Goal: Transaction & Acquisition: Purchase product/service

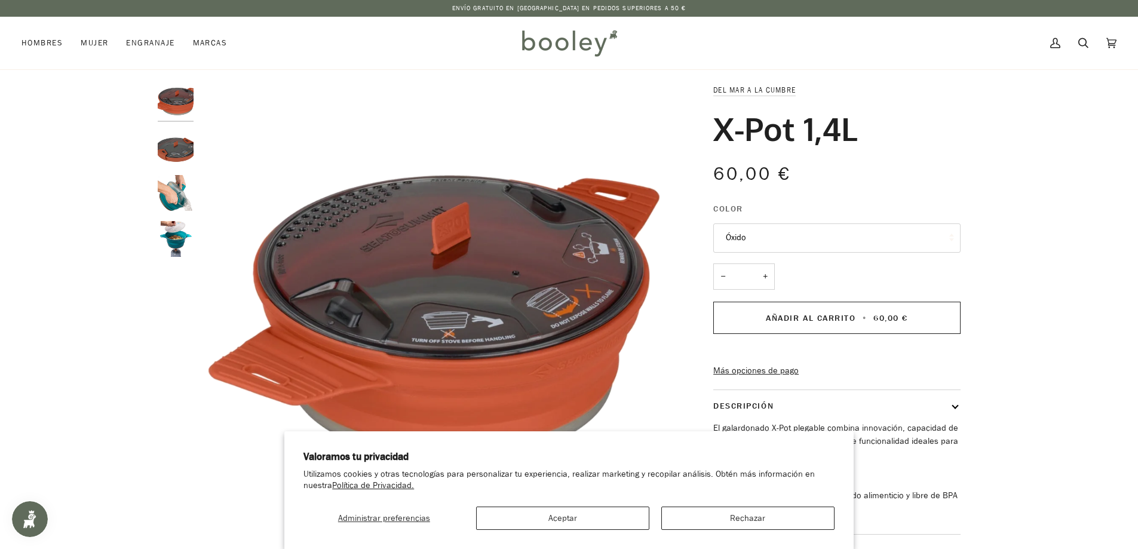
click at [176, 155] on img "Botella Sea to Summit X-Pot de 1,4 l - Booley Galway" at bounding box center [176, 148] width 36 height 36
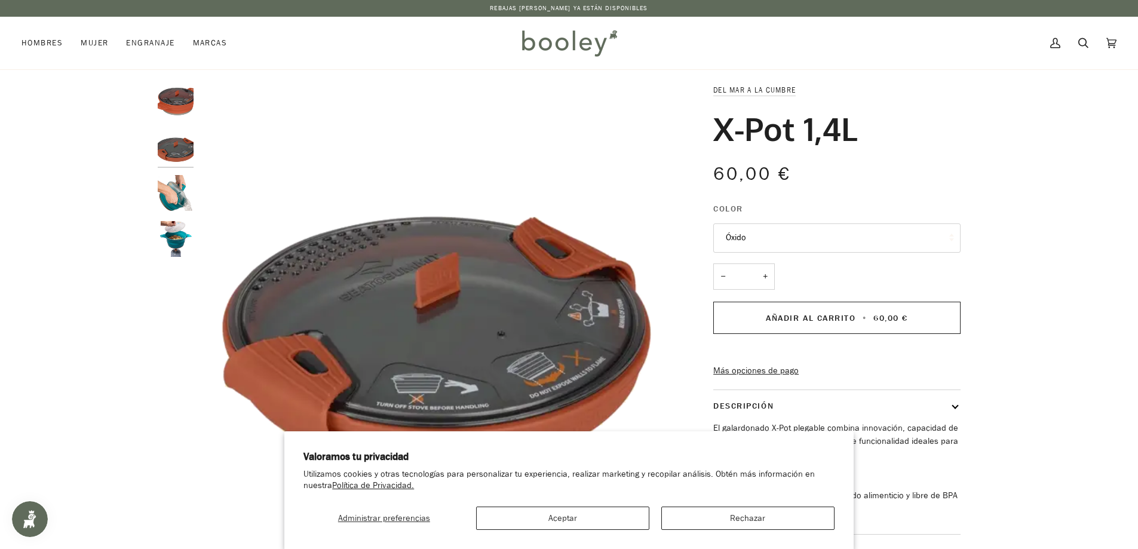
click at [173, 195] on img "Botella Sea to Summit X-Pot de 1,4 l - Booley Galway" at bounding box center [176, 193] width 36 height 36
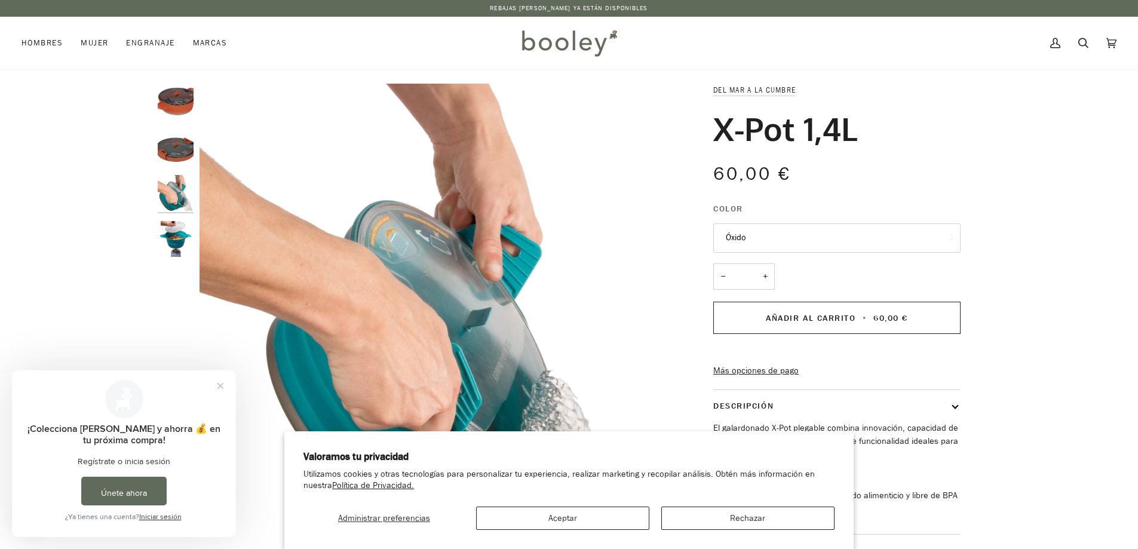
click at [165, 231] on img "Botella Sea to Summit X-Pot de 1,4 l - Booley Galway" at bounding box center [176, 239] width 36 height 36
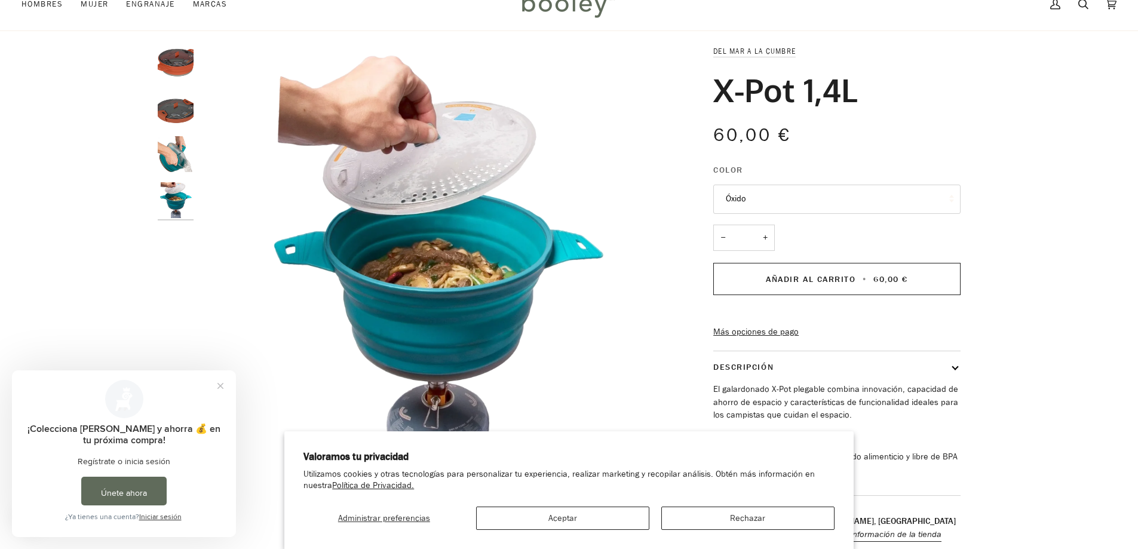
scroll to position [60, 0]
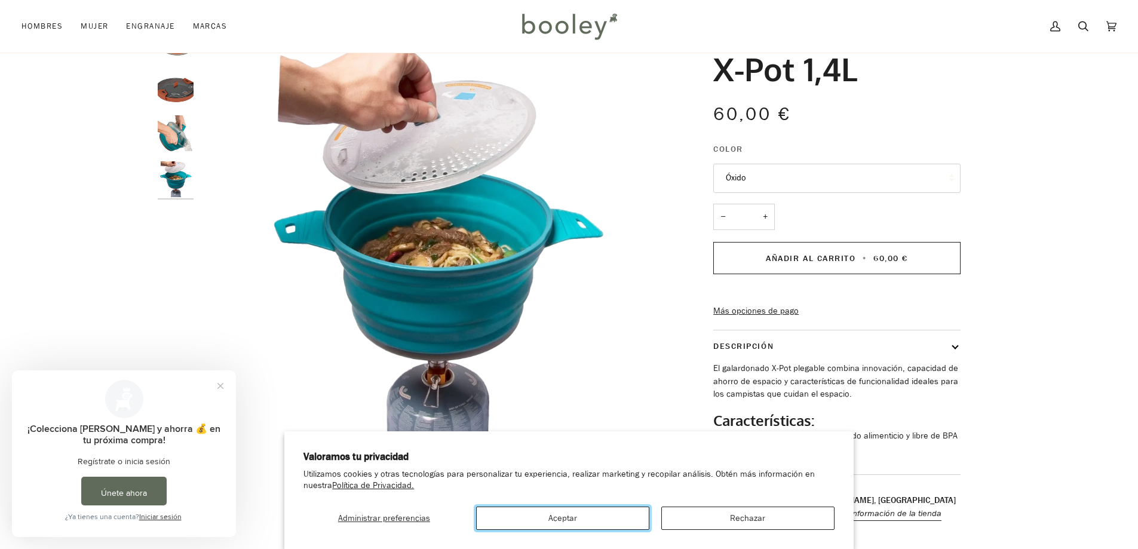
click at [575, 517] on font "Aceptar" at bounding box center [562, 517] width 29 height 11
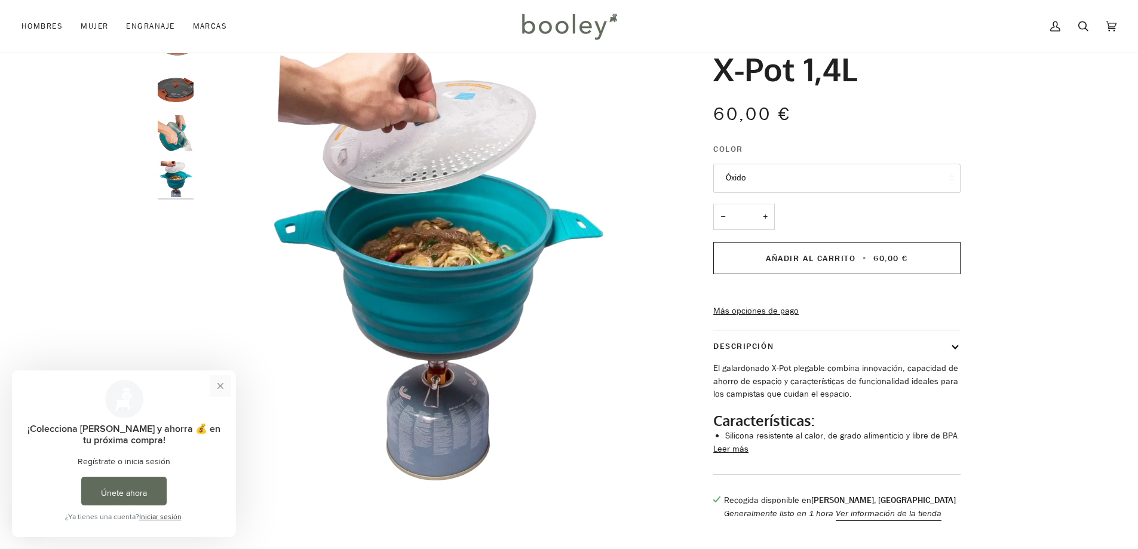
click at [222, 389] on button "Cerrar mensaje" at bounding box center [221, 386] width 22 height 22
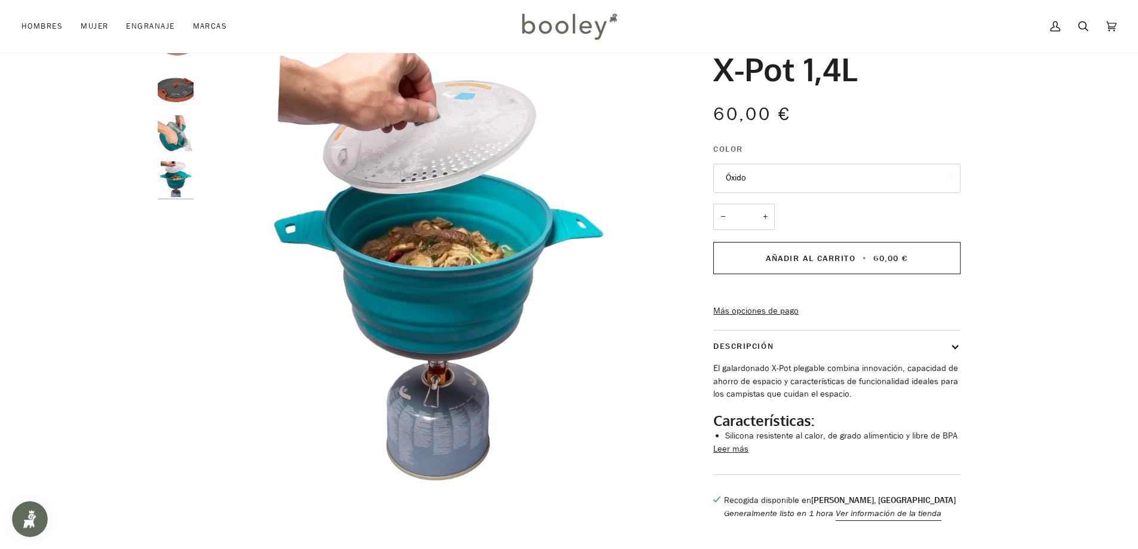
click at [764, 177] on button "Óxido" at bounding box center [836, 178] width 247 height 29
click at [183, 94] on img "Botella Sea to Summit X-Pot de 1,4 l - Booley Galway" at bounding box center [176, 88] width 36 height 36
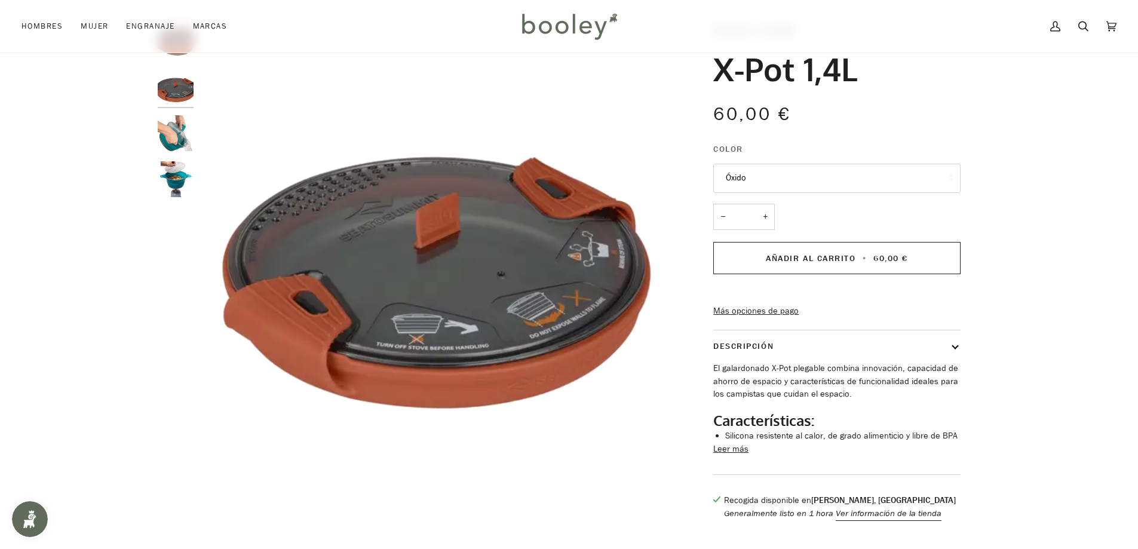
scroll to position [119, 0]
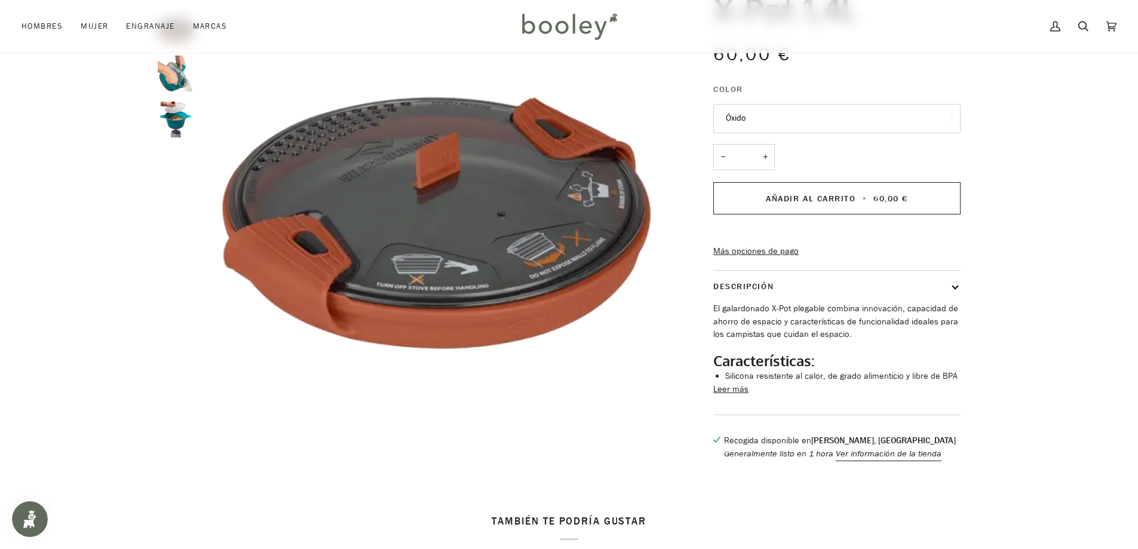
click at [729, 395] on font "Leer más" at bounding box center [730, 388] width 35 height 11
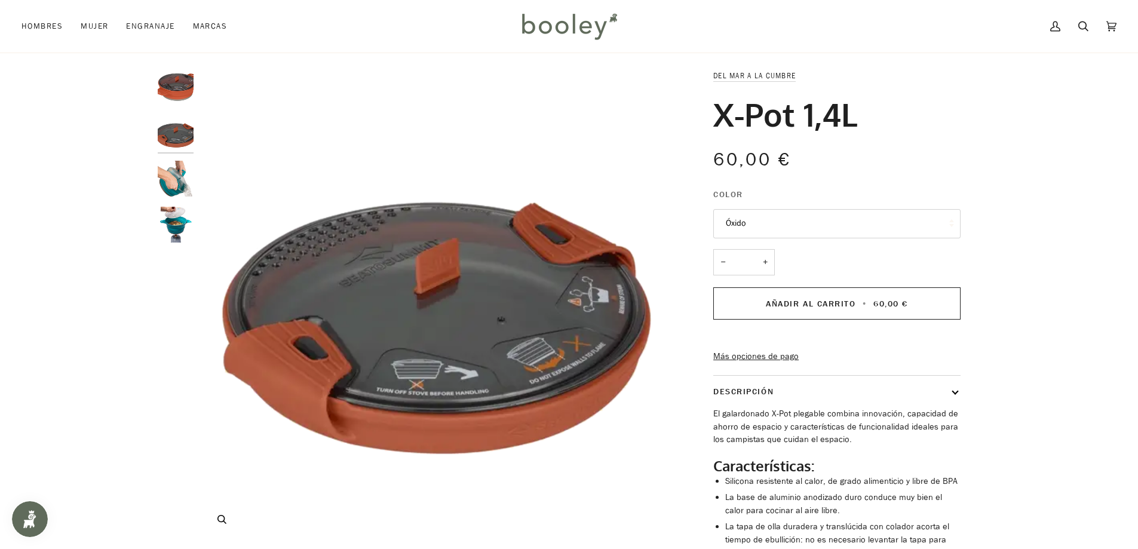
scroll to position [0, 0]
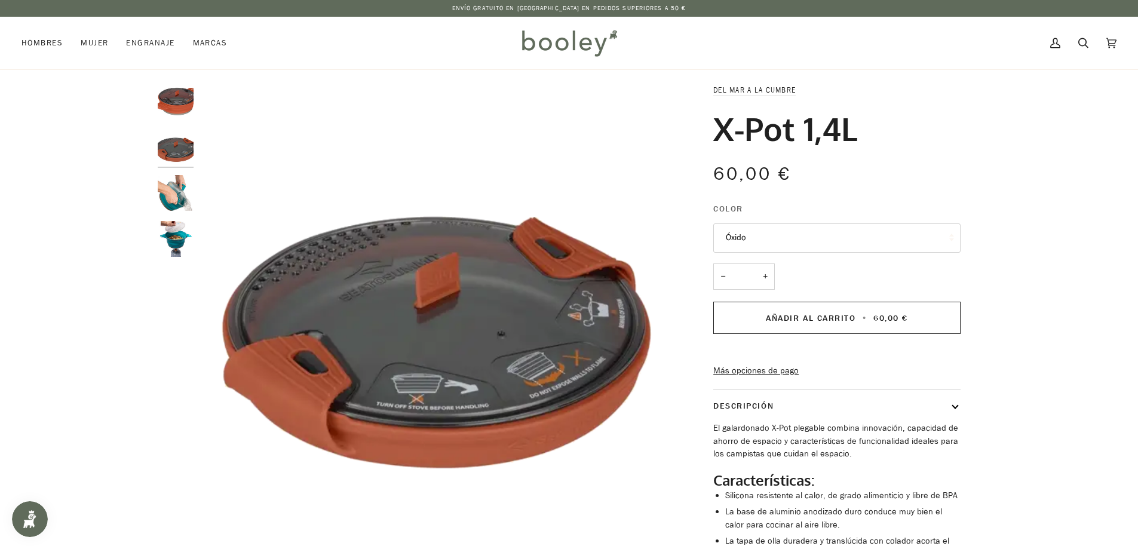
click at [170, 98] on img "Sea to Summit X-Pot 1.4L Óxido - Booley Galway" at bounding box center [176, 102] width 36 height 36
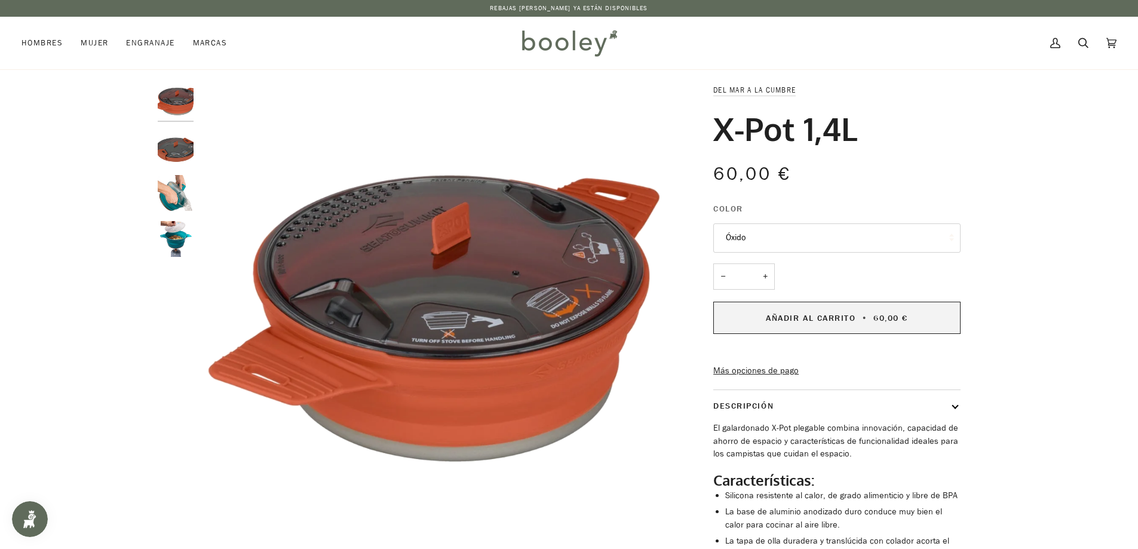
click at [853, 325] on button "Añadir al carrito • 60,00 €" at bounding box center [836, 318] width 247 height 32
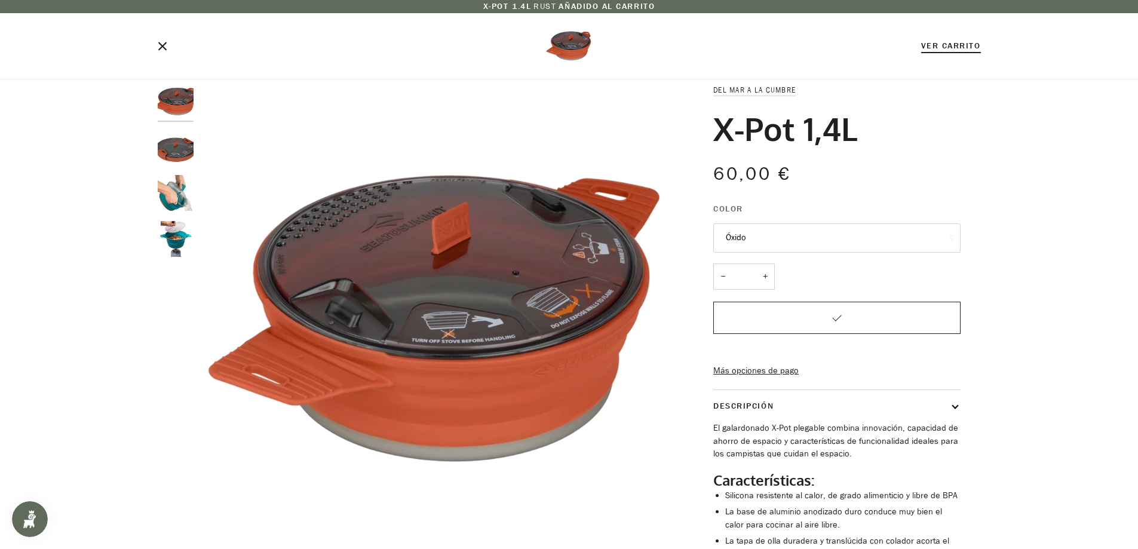
click at [948, 45] on font "Ver carrito" at bounding box center [951, 45] width 60 height 11
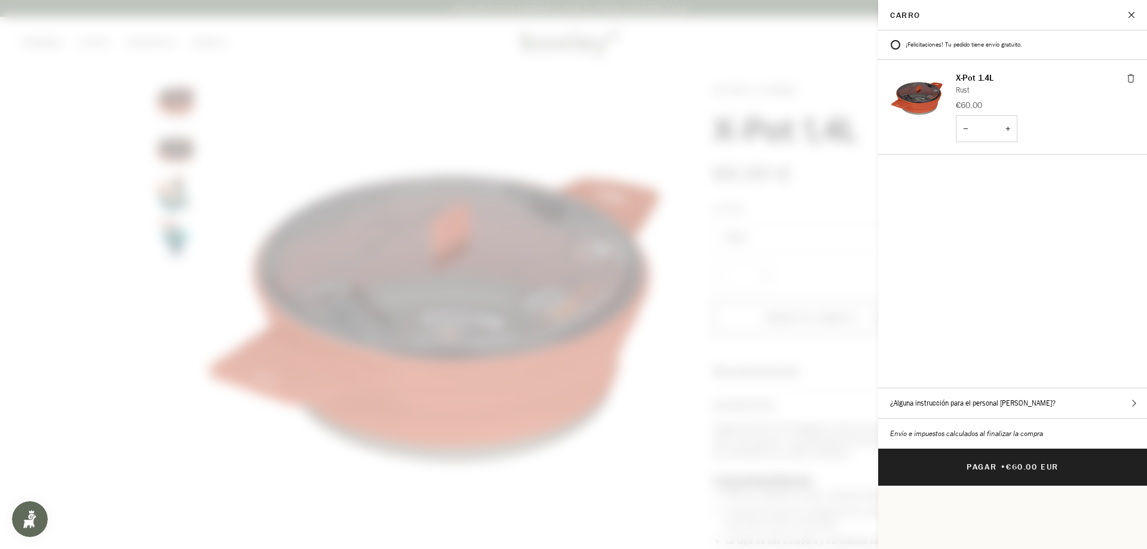
click at [1036, 388] on button "¿Alguna instrucción para el personal [PERSON_NAME]?" at bounding box center [1012, 403] width 269 height 30
click at [781, 85] on span at bounding box center [573, 274] width 1147 height 549
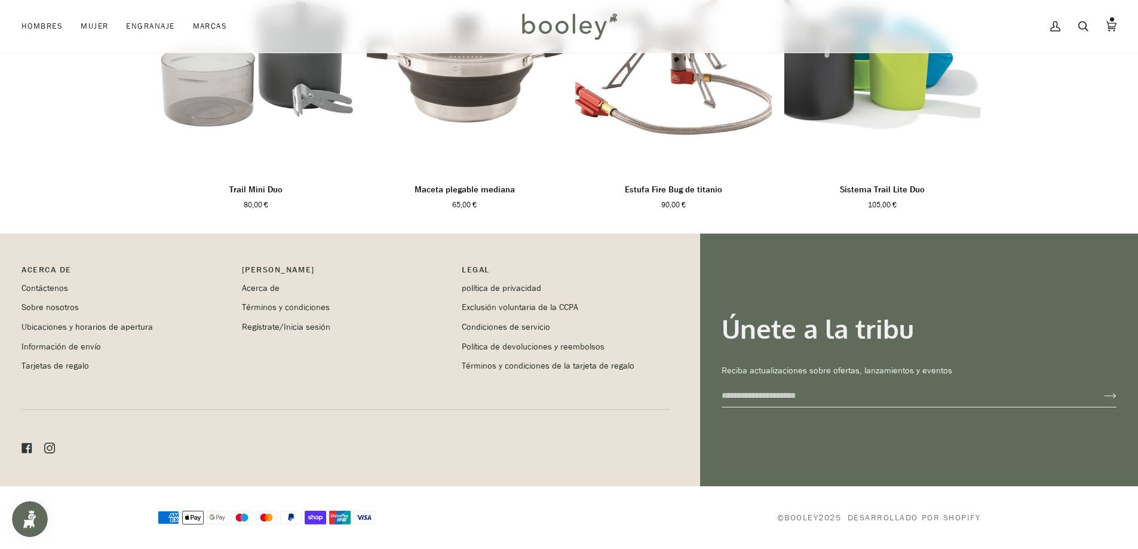
scroll to position [1113, 0]
click at [53, 287] on font "Contáctenos" at bounding box center [45, 288] width 47 height 11
